Goal: Information Seeking & Learning: Learn about a topic

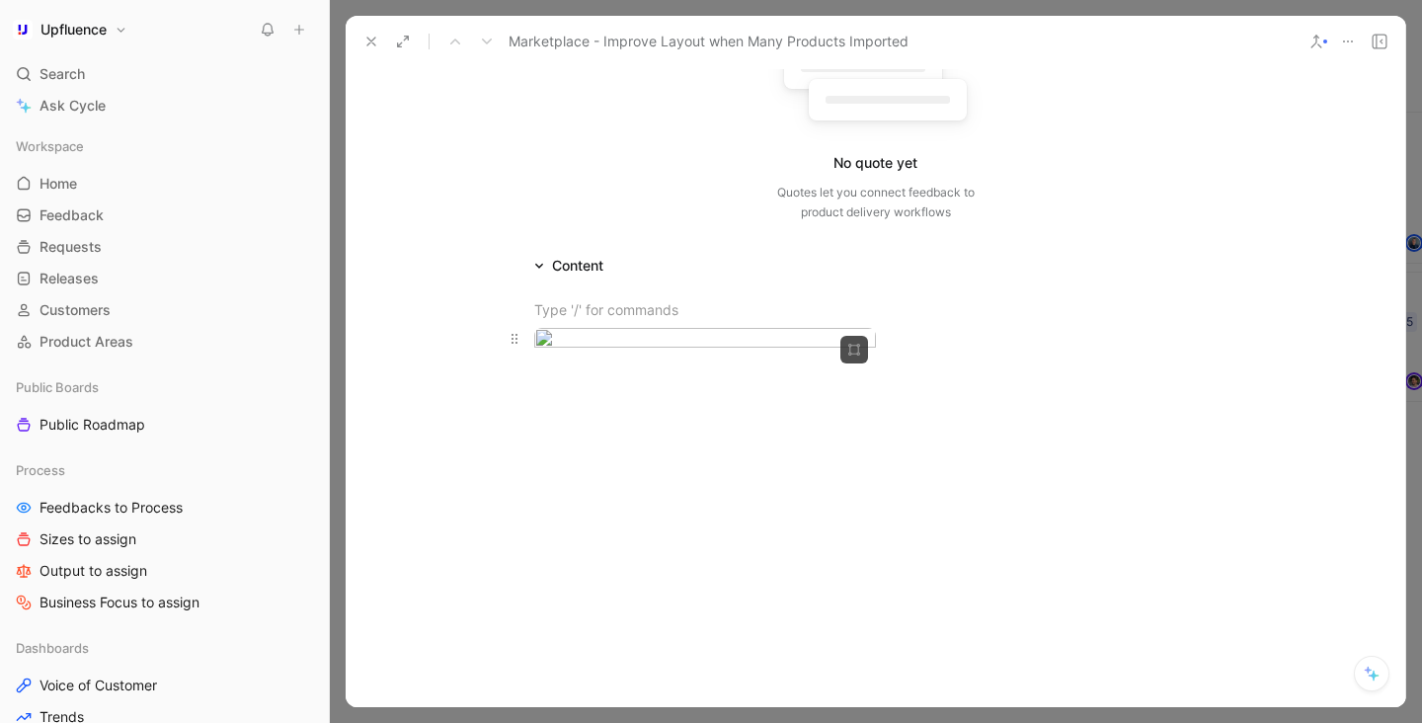
scroll to position [280, 0]
click at [698, 445] on body "Upfluence Search ⌘ K Ask Cycle Workspace Home G then H Feedback G then F Reques…" at bounding box center [711, 361] width 1422 height 723
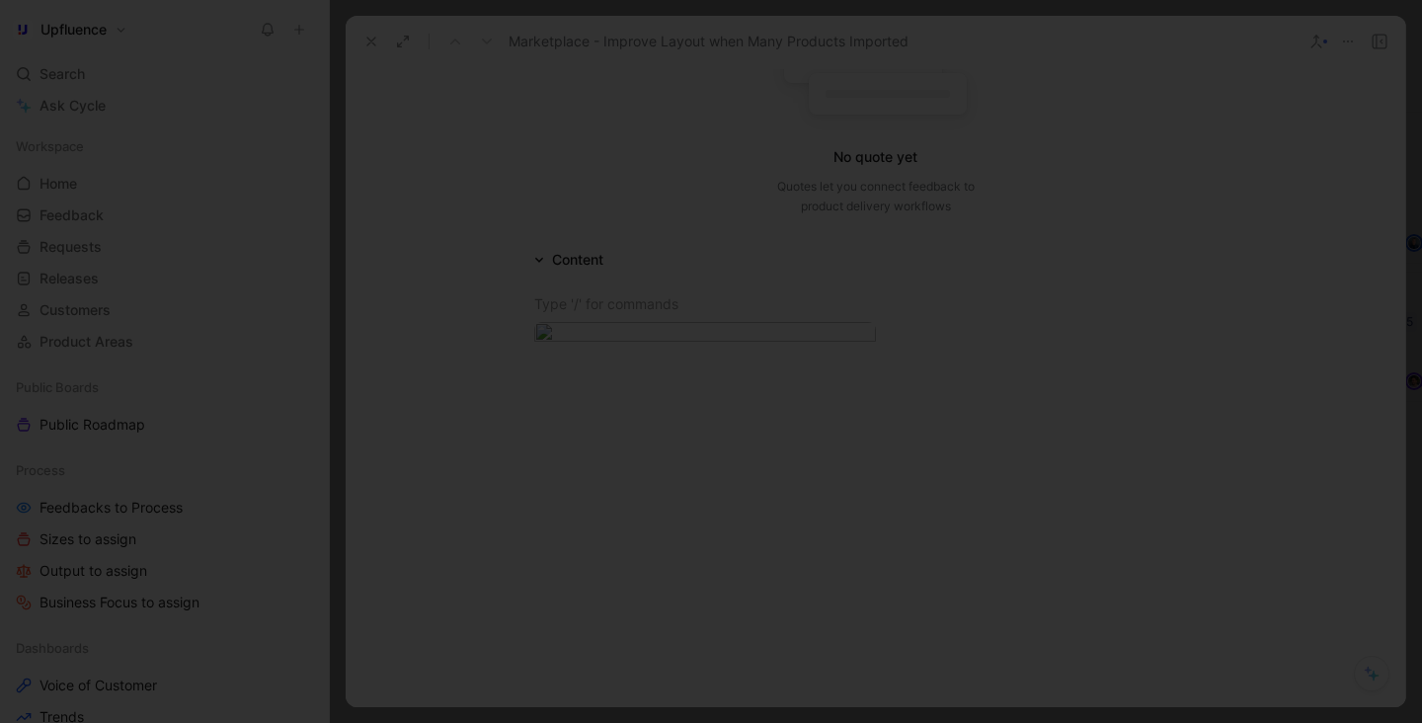
click at [607, 484] on img at bounding box center [711, 361] width 1422 height 723
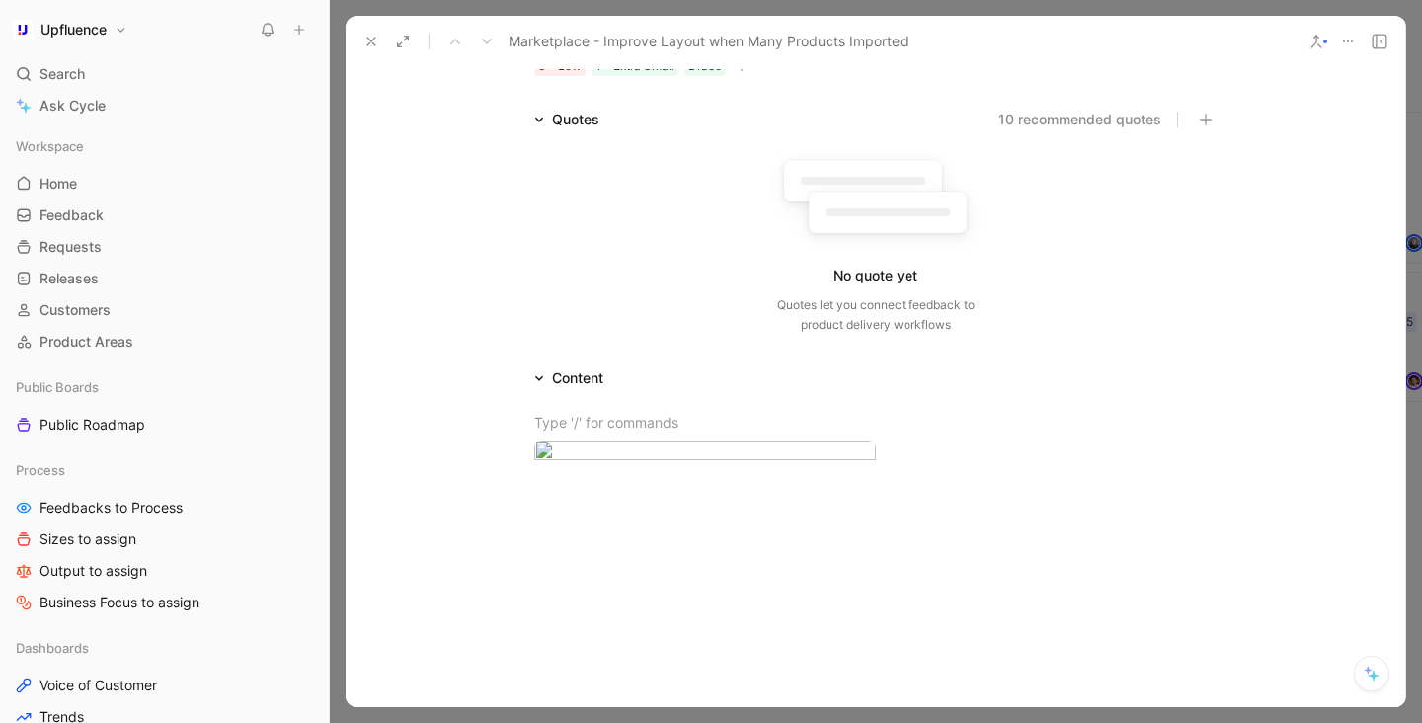
scroll to position [163, 0]
click at [687, 572] on body "Upfluence Search ⌘ K Ask Cycle Workspace Home G then H Feedback G then F Reques…" at bounding box center [711, 361] width 1422 height 723
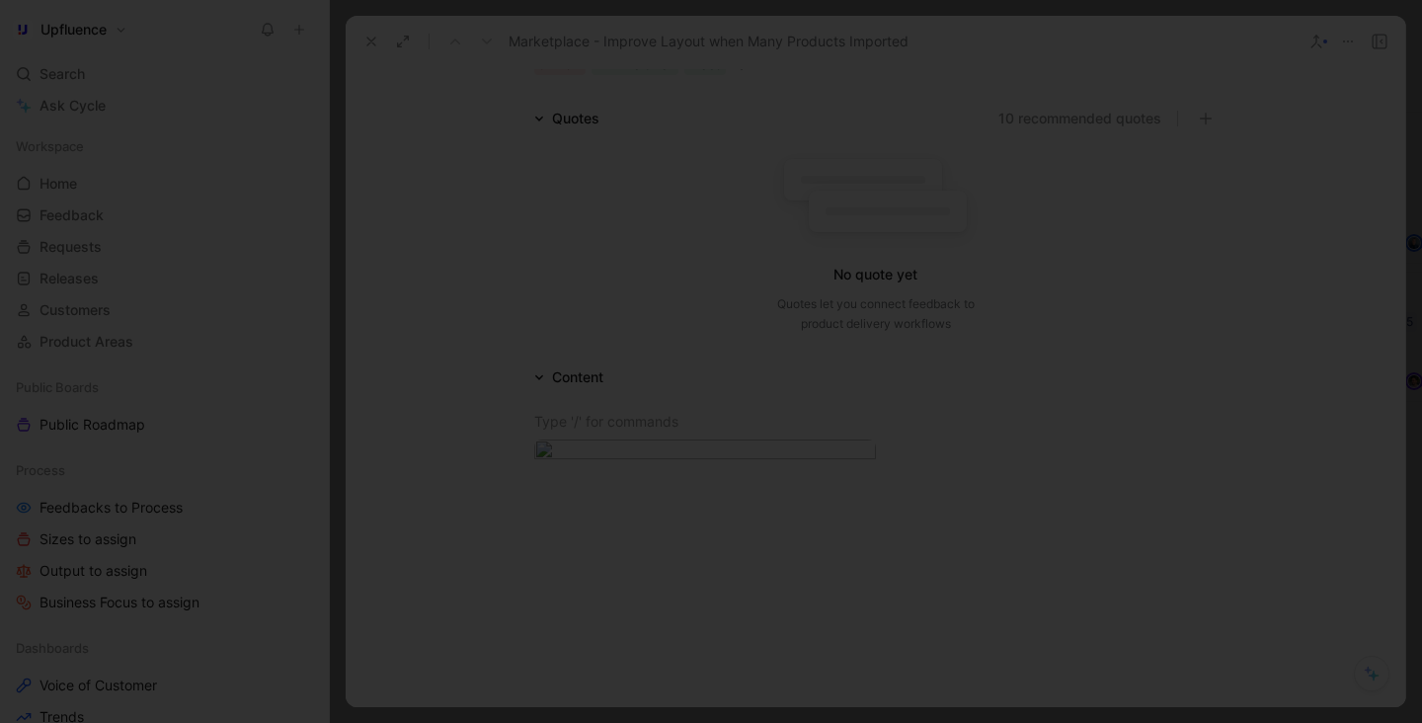
click at [773, 429] on img at bounding box center [711, 361] width 1422 height 723
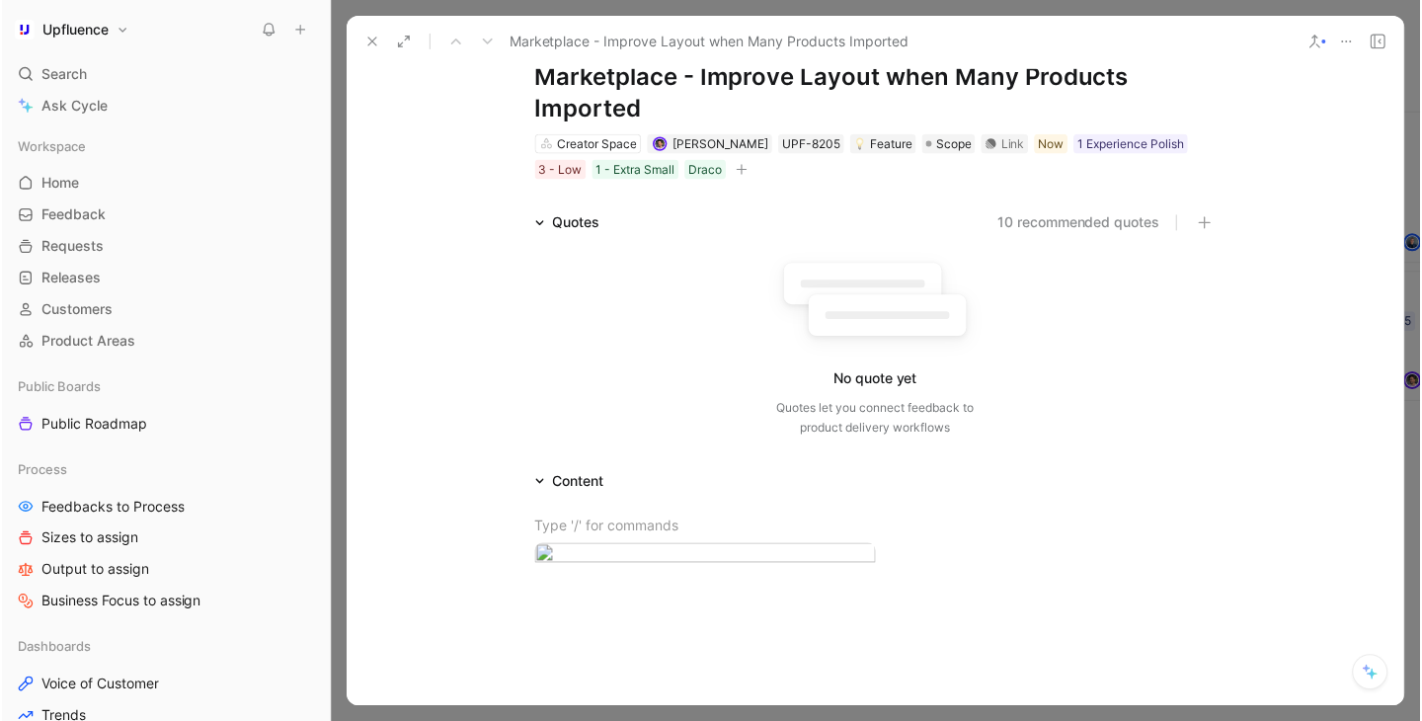
scroll to position [0, 0]
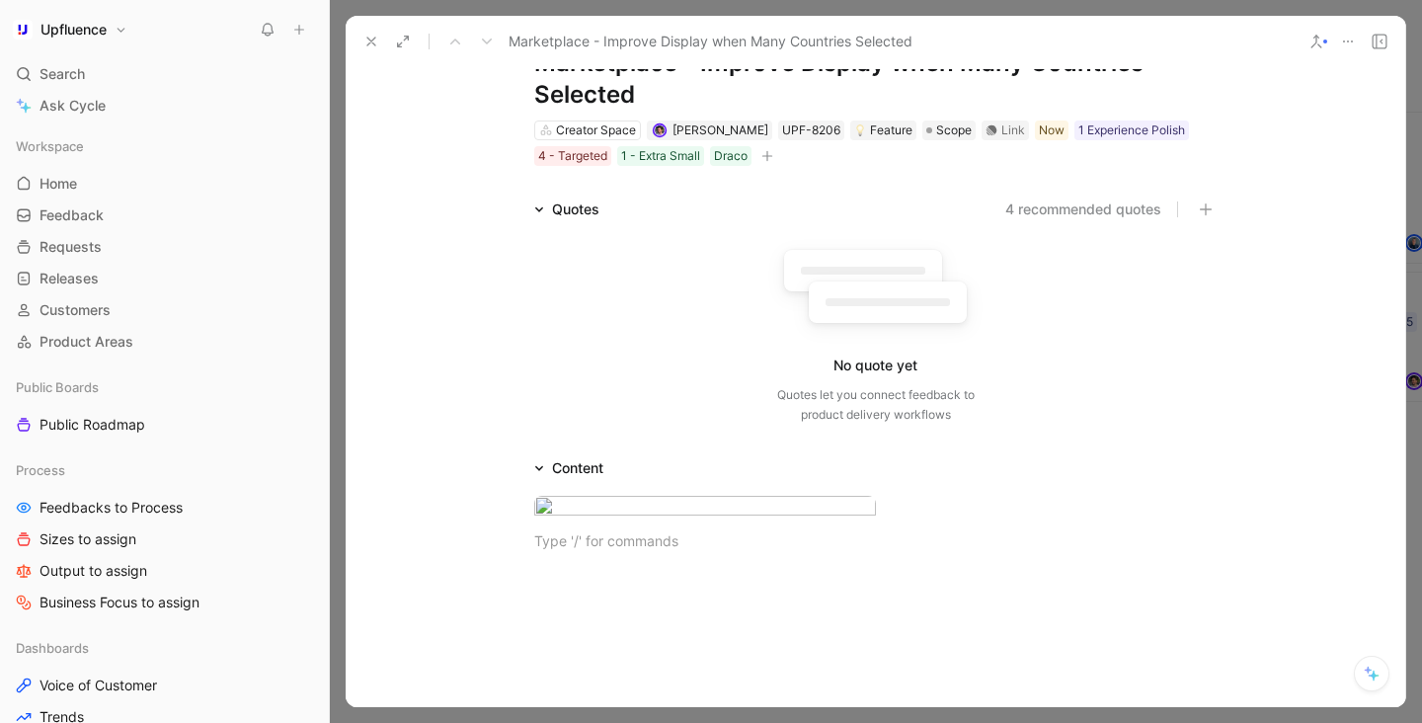
scroll to position [78, 0]
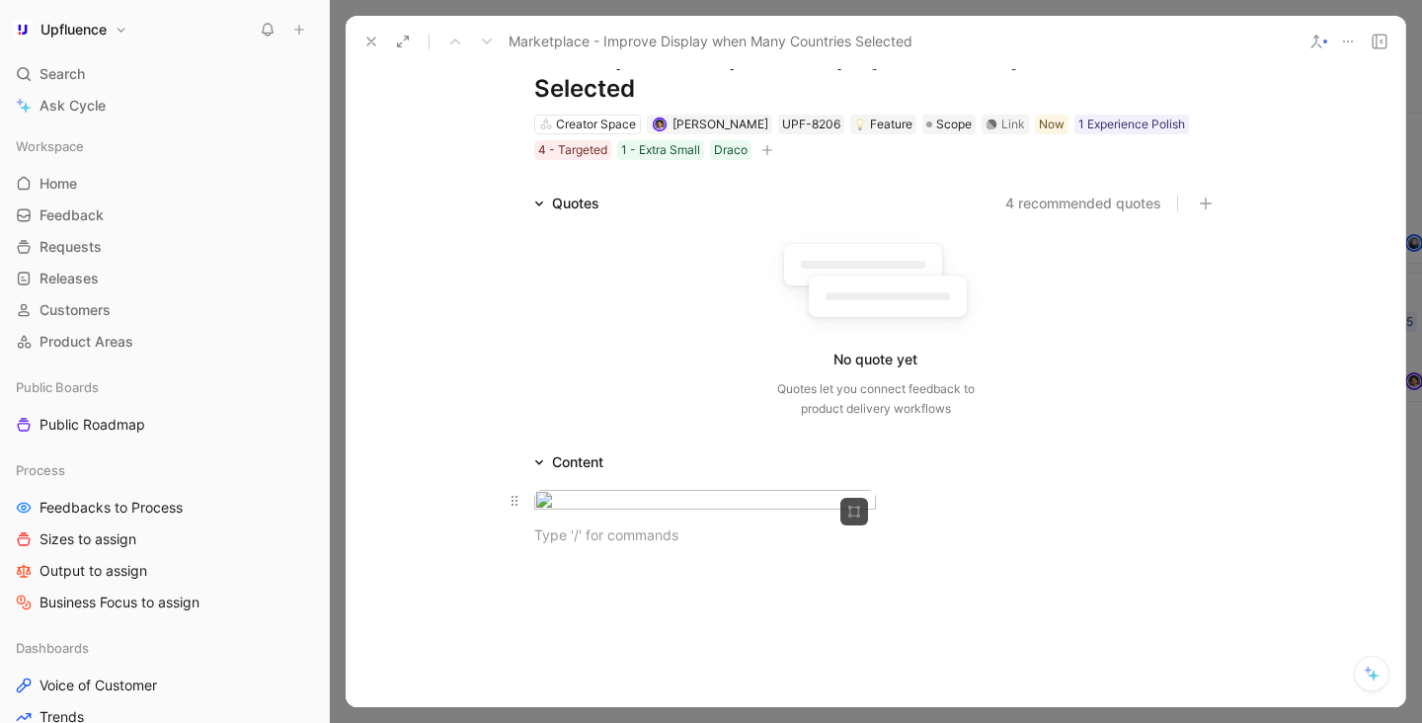
click at [732, 577] on body "Upfluence Search ⌘ K Ask Cycle Workspace Home G then H Feedback G then F Reques…" at bounding box center [711, 361] width 1422 height 723
click at [696, 722] on div at bounding box center [711, 723] width 1422 height 0
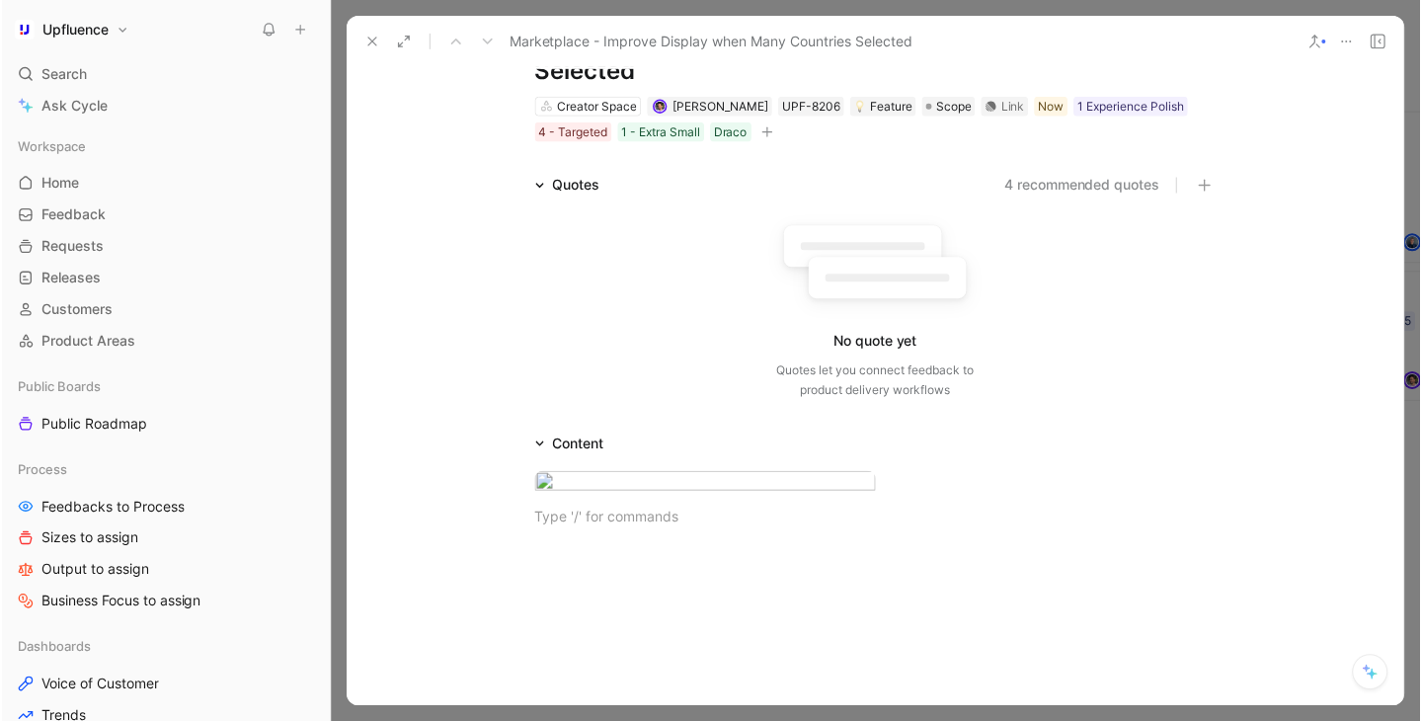
scroll to position [95, 0]
click at [633, 61] on div "Marketplace - Improve Display when Many Countries Selected" at bounding box center [875, 41] width 1059 height 51
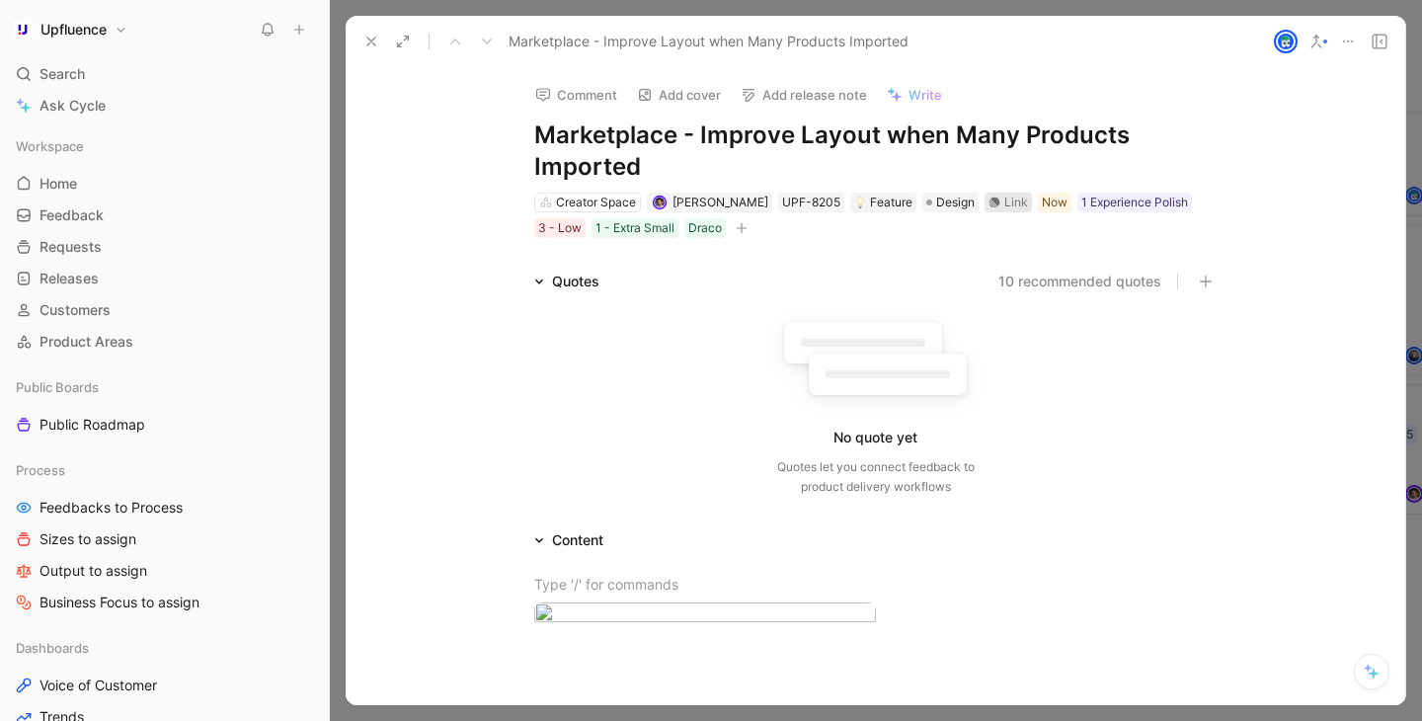
click at [990, 207] on icon at bounding box center [994, 202] width 12 height 12
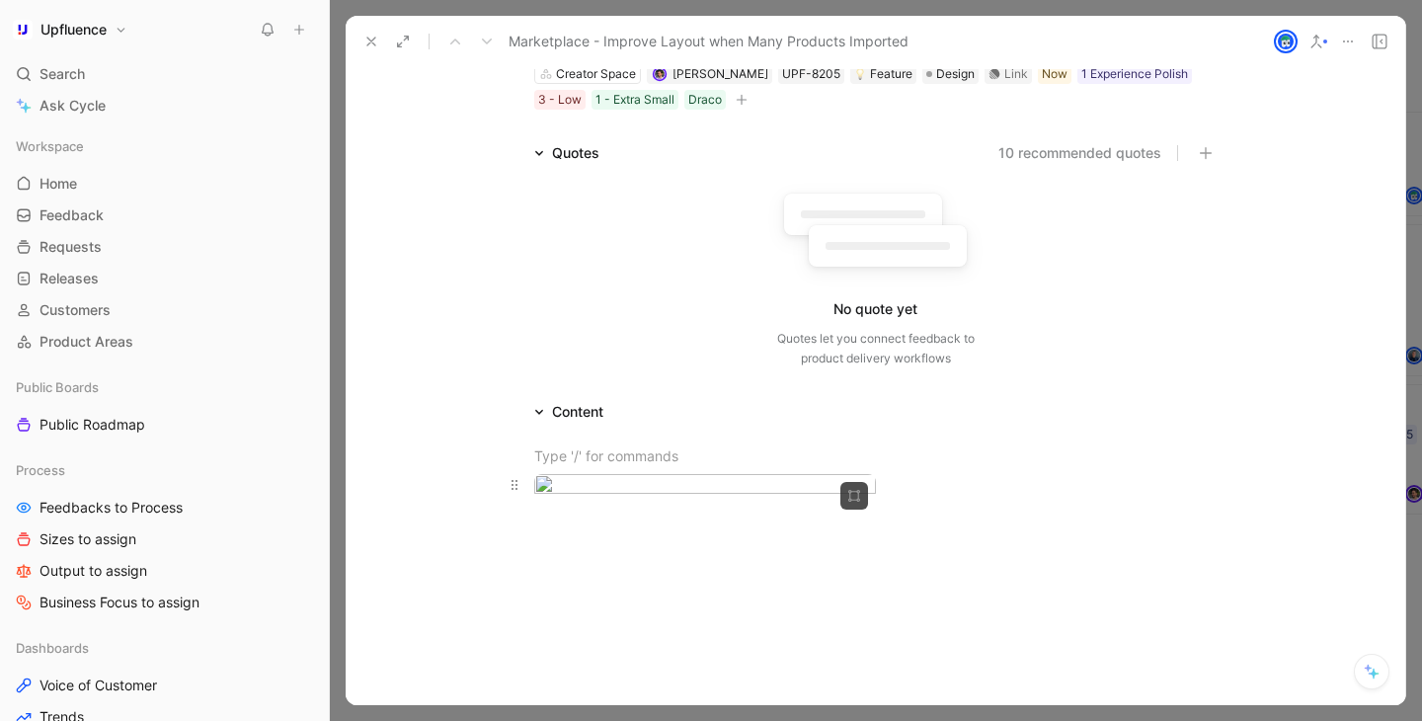
scroll to position [129, 0]
click at [737, 581] on body "Upfluence Search ⌘ K Ask Cycle Workspace Home G then H Feedback G then F Reques…" at bounding box center [711, 360] width 1422 height 721
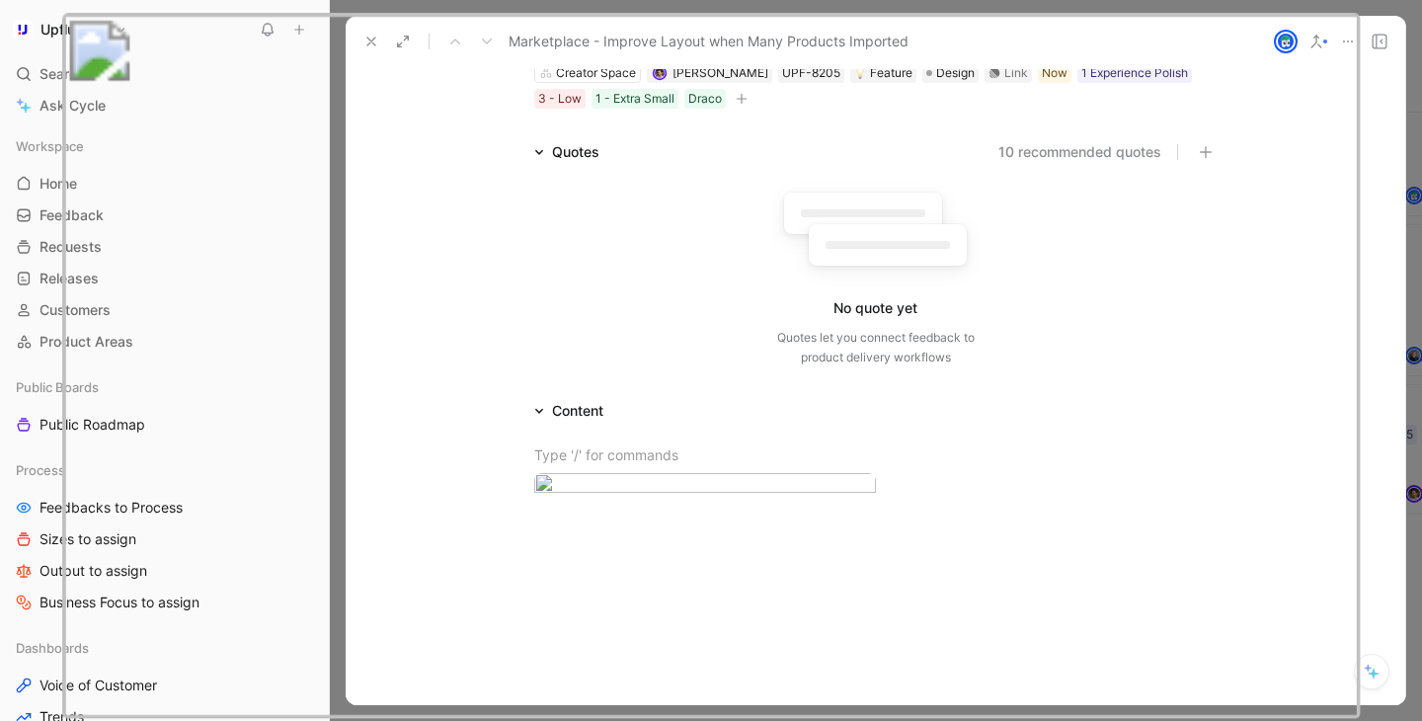
click at [1090, 185] on img at bounding box center [710, 366] width 1298 height 706
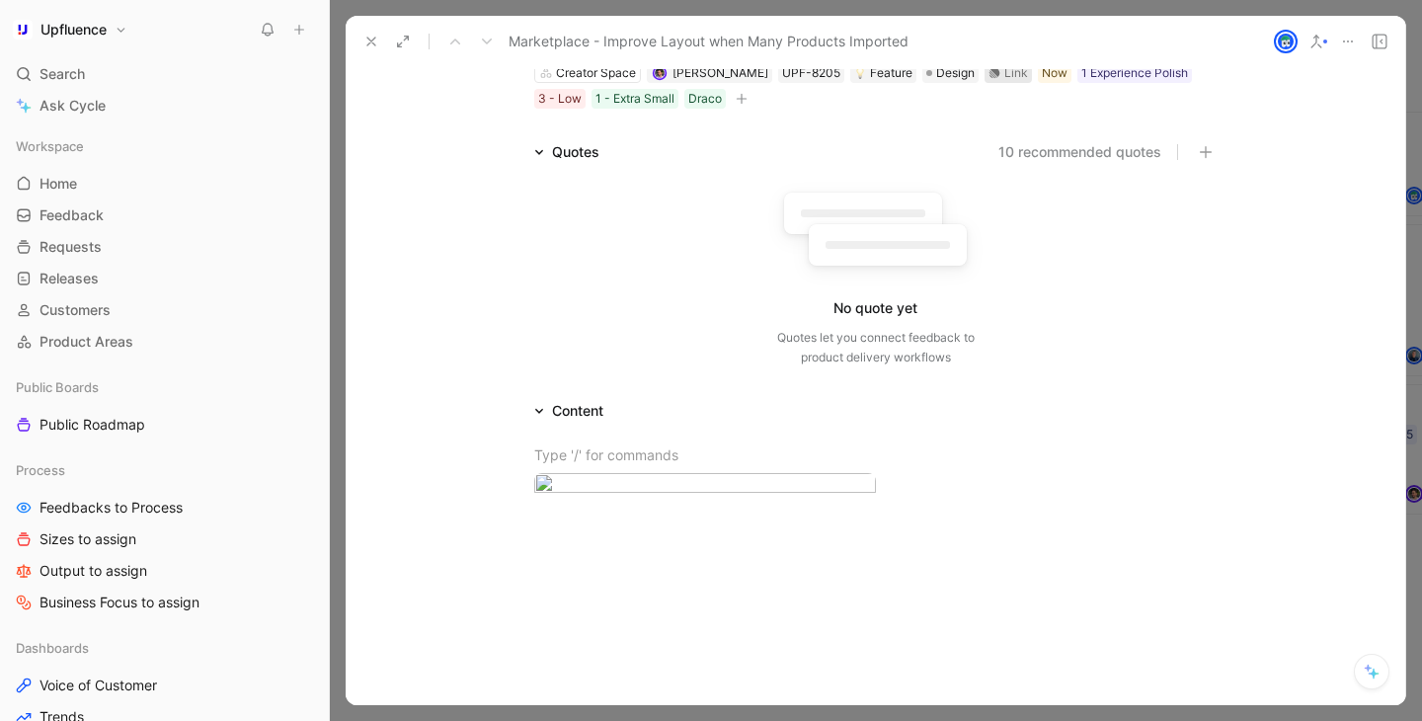
click at [1004, 77] on div "Link" at bounding box center [1016, 73] width 24 height 20
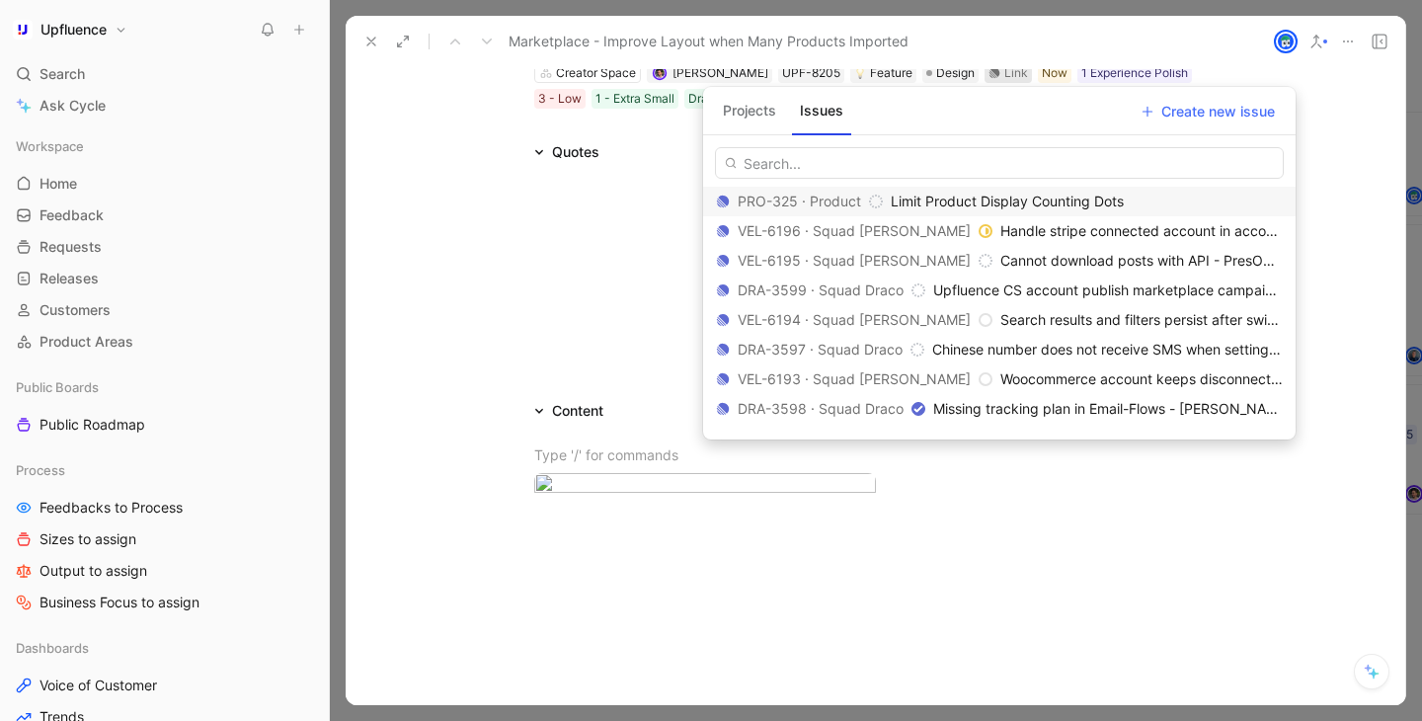
click at [920, 205] on span "Limit Product Display Counting Dots" at bounding box center [1006, 201] width 233 height 17
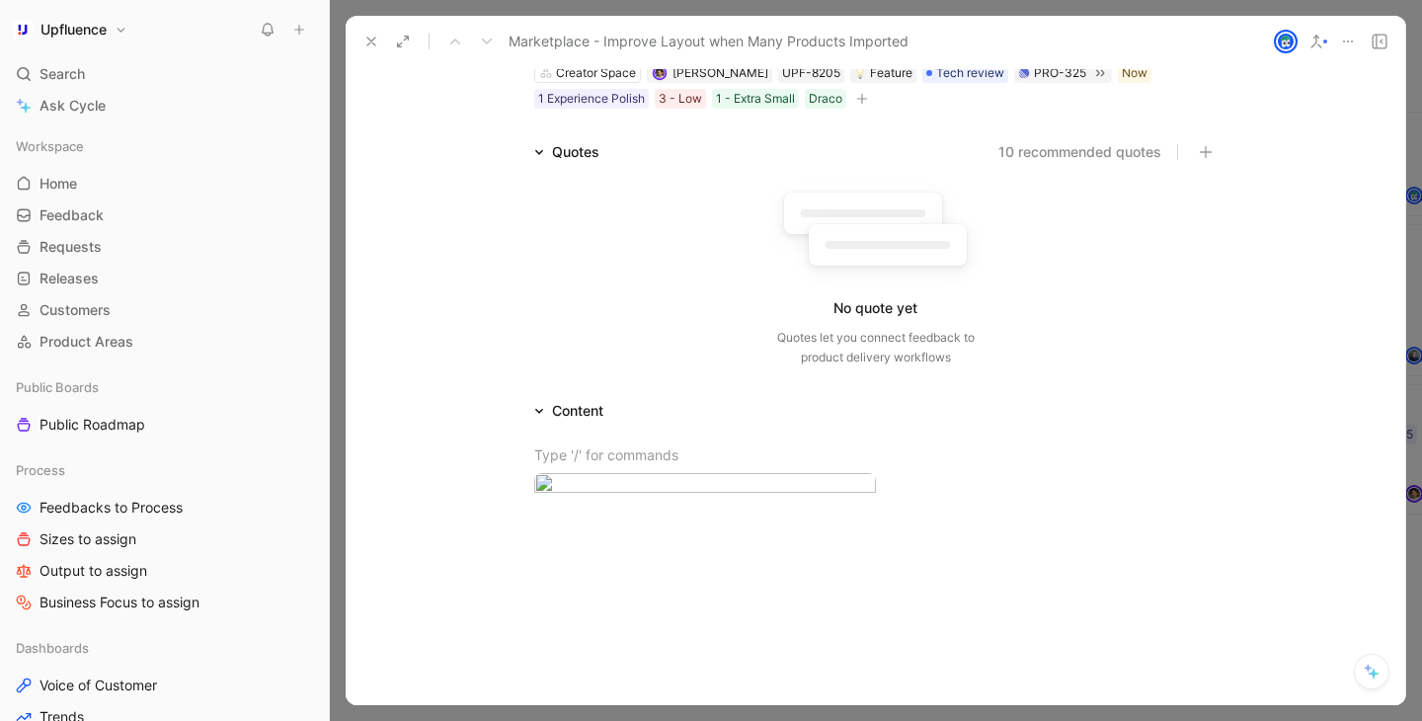
scroll to position [0, 0]
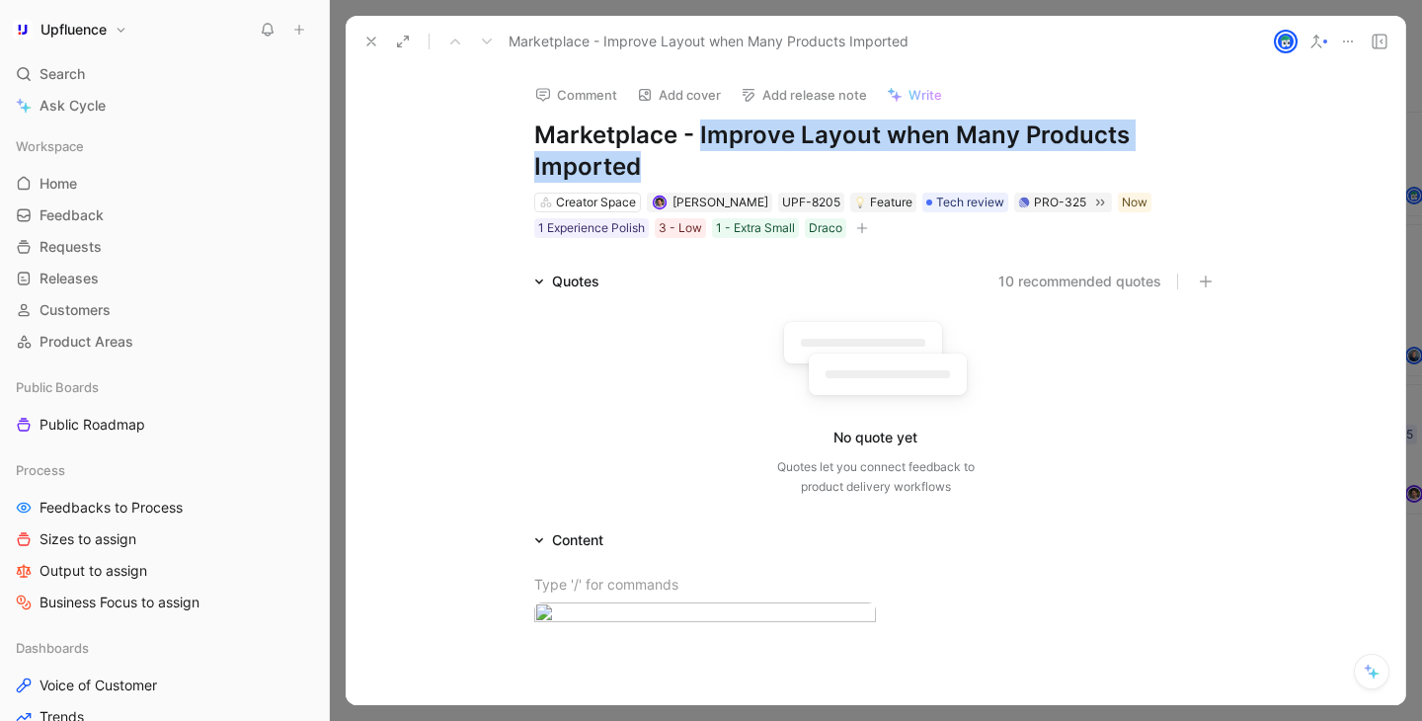
drag, startPoint x: 698, startPoint y: 134, endPoint x: 743, endPoint y: 156, distance: 50.3
click at [743, 156] on h1 "Marketplace - Improve Layout when Many Products Imported" at bounding box center [875, 150] width 683 height 63
drag, startPoint x: 743, startPoint y: 156, endPoint x: 535, endPoint y: 126, distance: 210.4
click at [535, 126] on h1 "Marketplace - Improve Layout when Many Products Imported" at bounding box center [875, 150] width 683 height 63
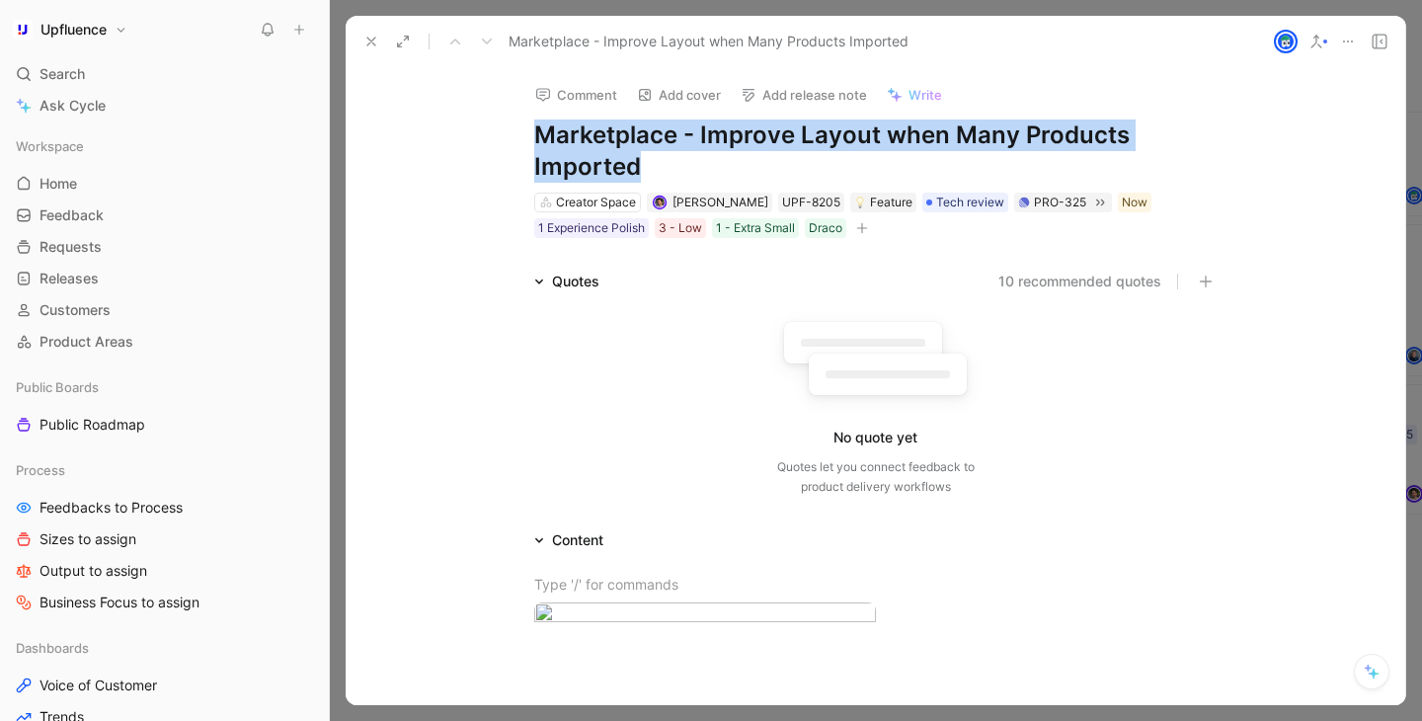
copy h1 "Marketplace - Improve Layout when Many Products Imported"
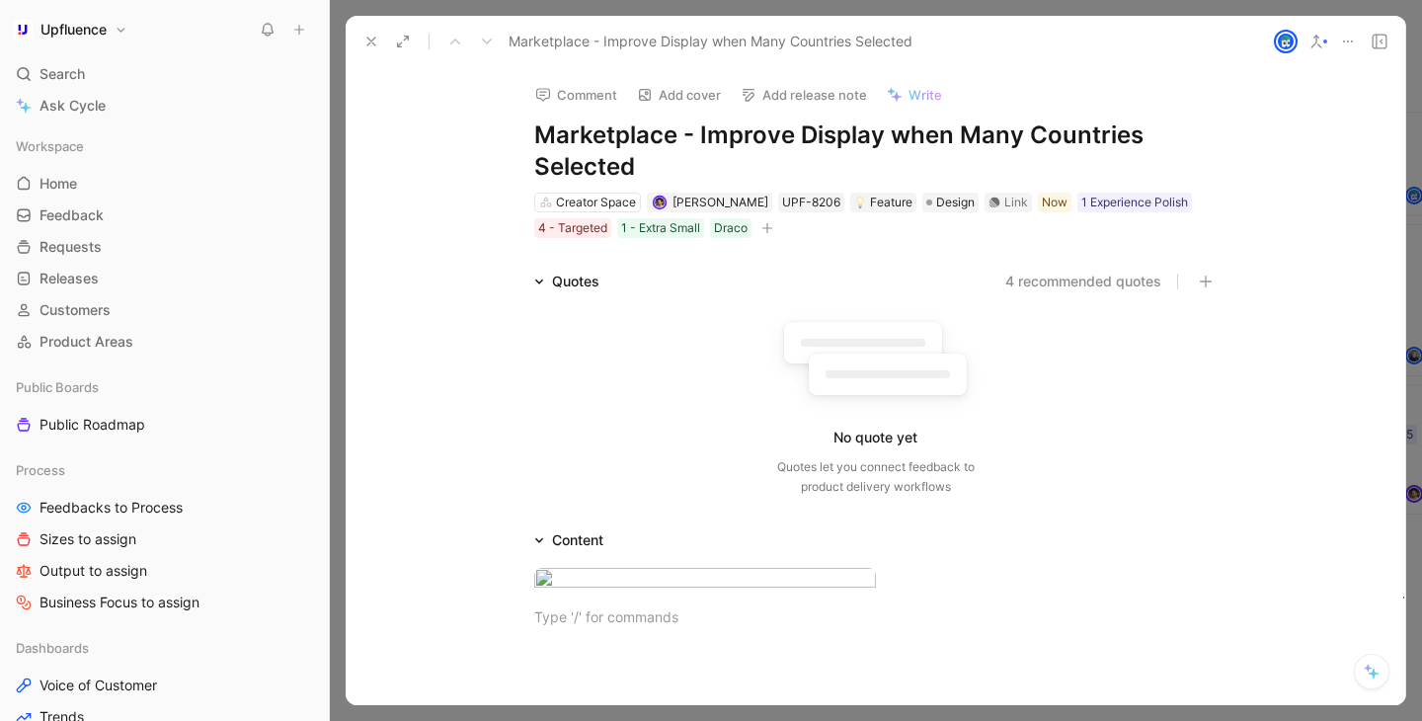
click at [587, 136] on h1 "Marketplace - Improve Display when Many Countries Selected" at bounding box center [875, 150] width 683 height 63
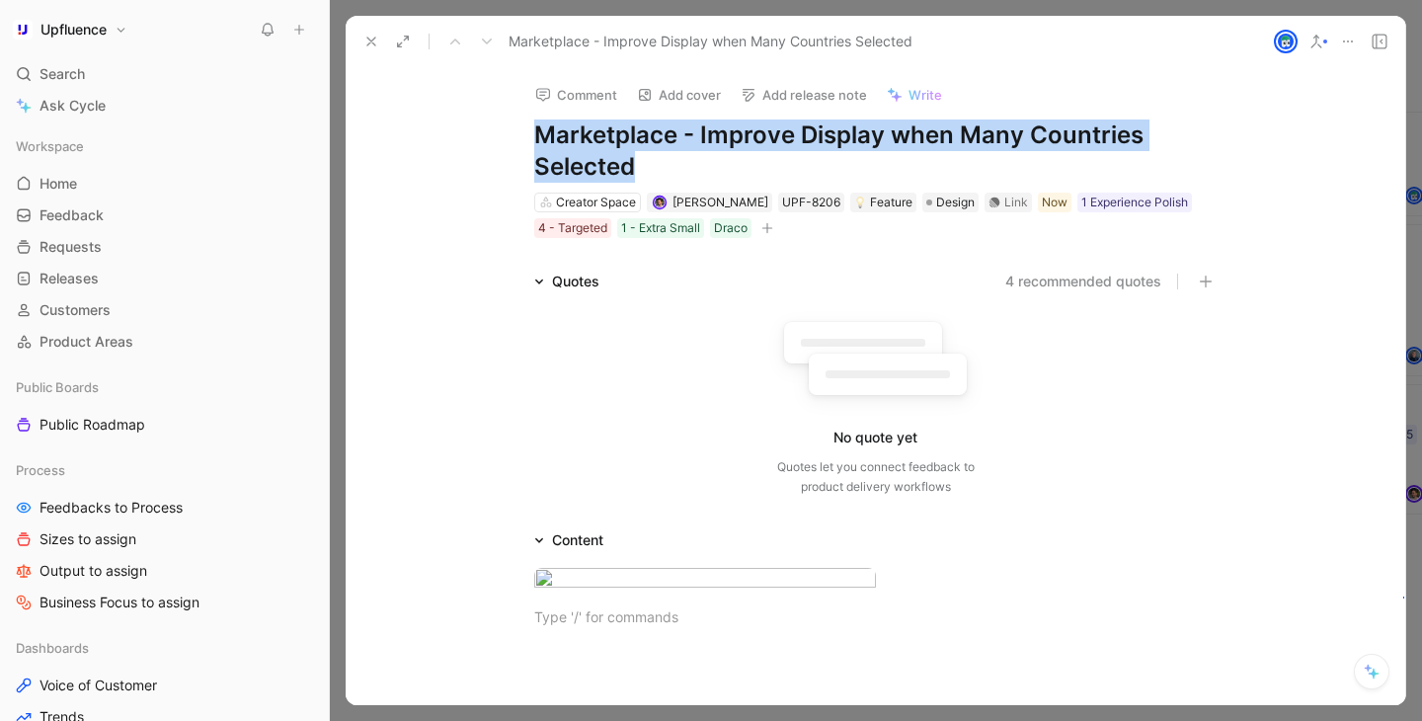
click at [587, 136] on h1 "Marketplace - Improve Display when Many Countries Selected" at bounding box center [875, 150] width 683 height 63
copy h1 "Marketplace - Improve Display when Many Countries Selected"
click at [651, 607] on body "Upfluence Search ⌘ K Ask Cycle Workspace Home G then H Feedback G then F Reques…" at bounding box center [711, 360] width 1422 height 721
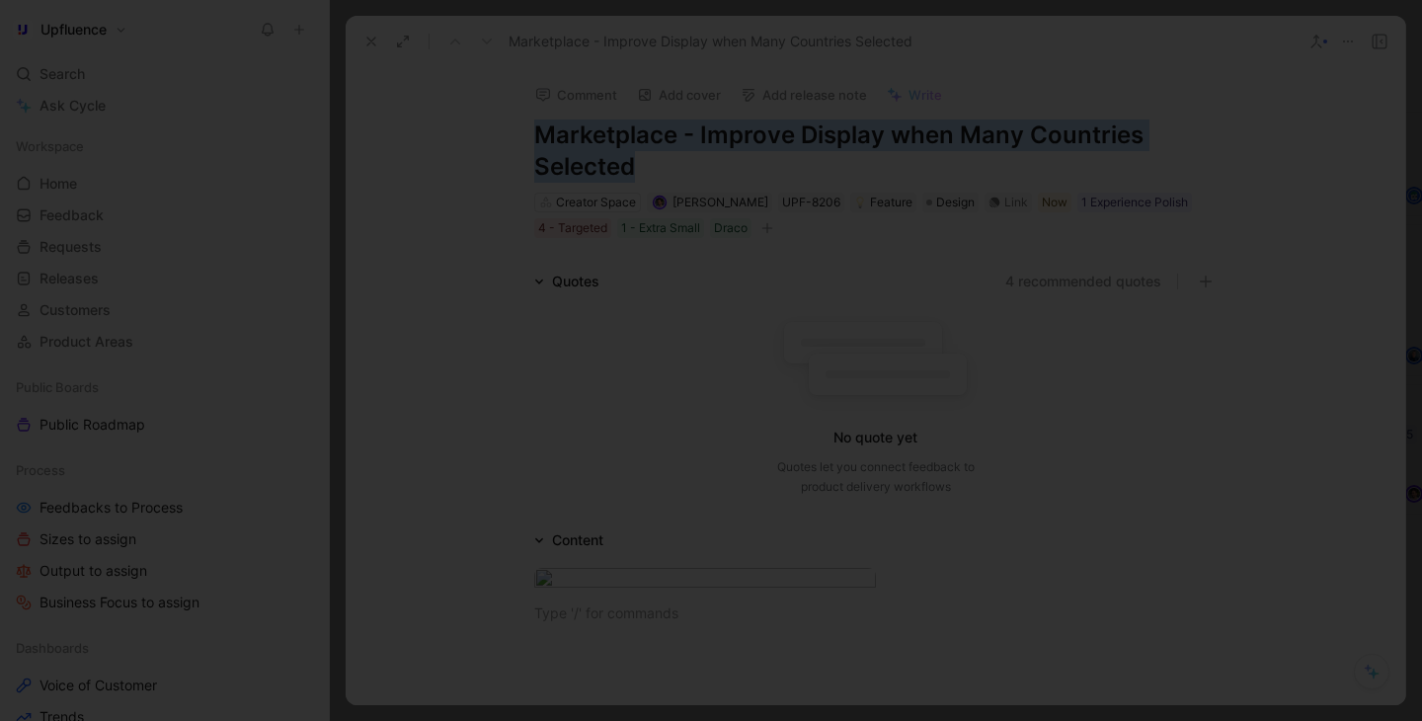
click at [637, 720] on div at bounding box center [711, 721] width 1422 height 0
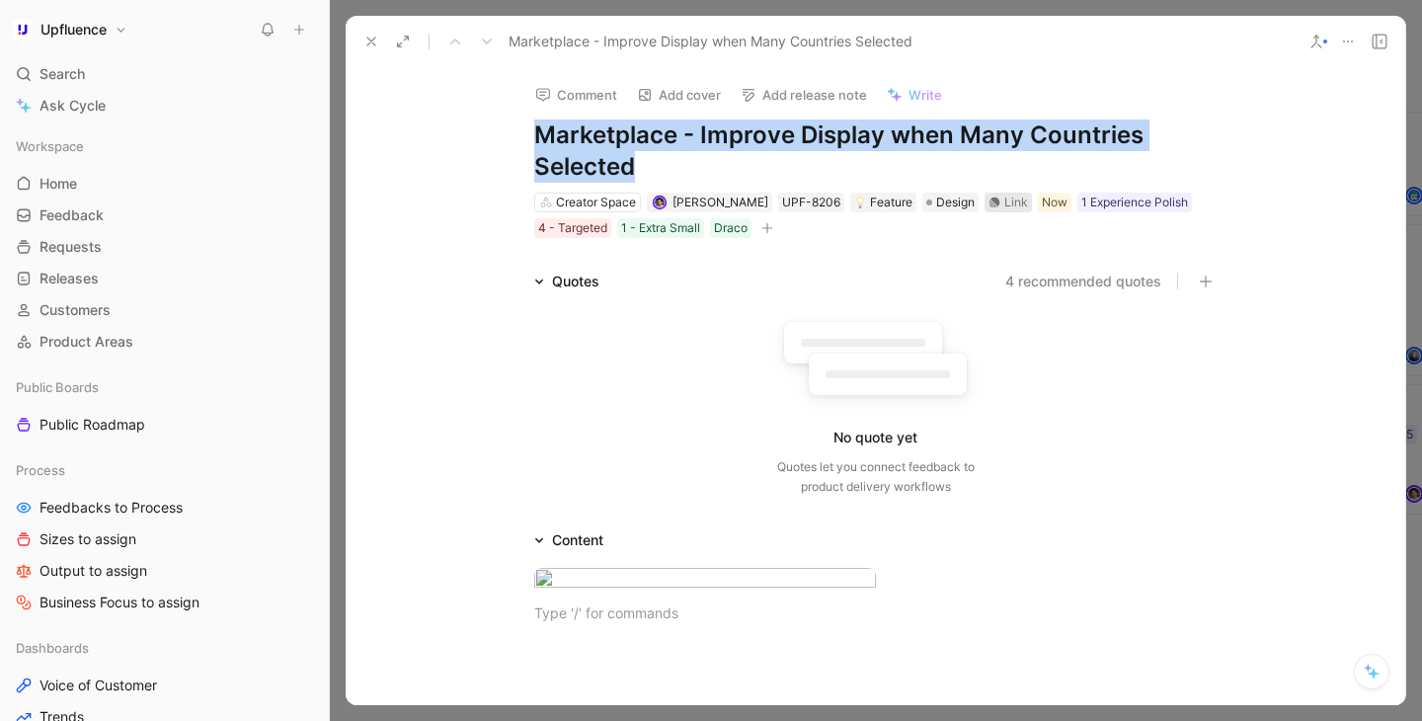
click at [1004, 202] on div "Link" at bounding box center [1016, 203] width 24 height 20
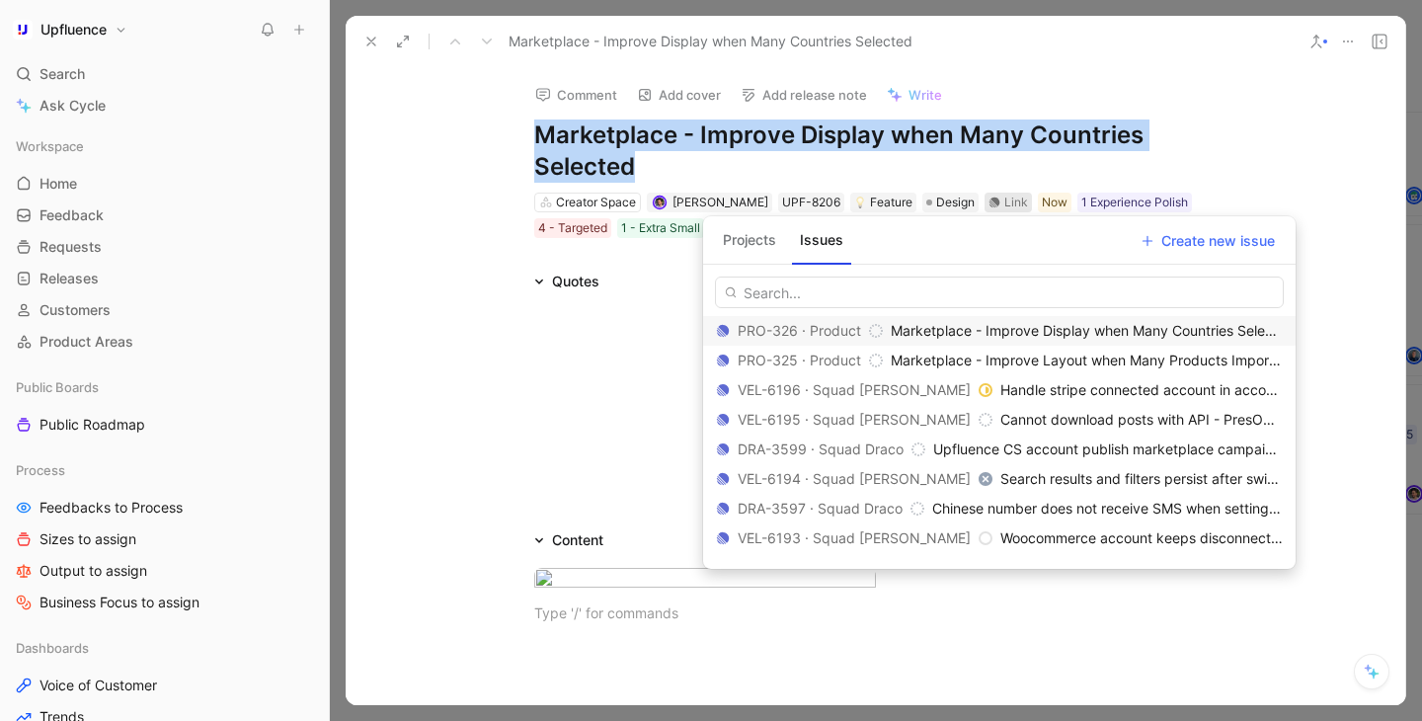
click at [978, 335] on span "Marketplace - Improve Display when Many Countries Selected" at bounding box center [1092, 330] width 404 height 17
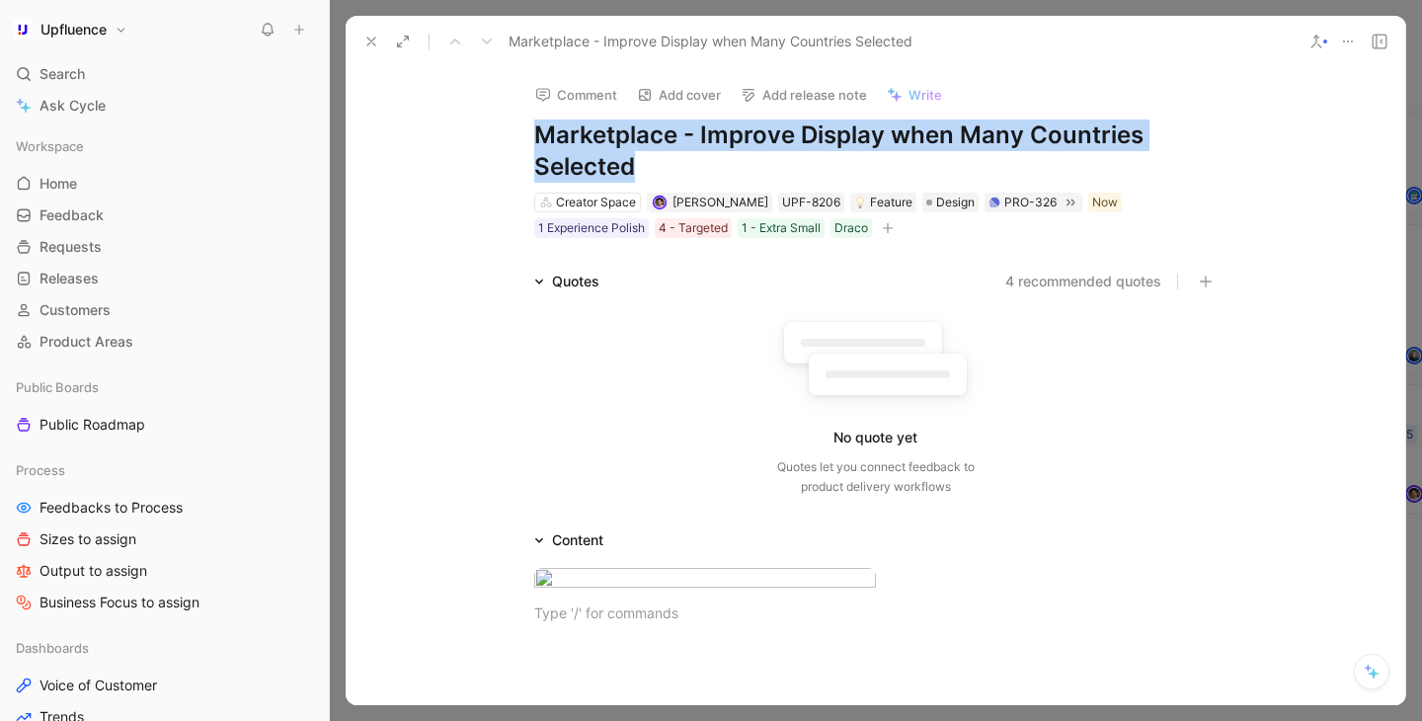
click at [543, 276] on div "Quotes" at bounding box center [566, 282] width 81 height 24
